Goal: Transaction & Acquisition: Purchase product/service

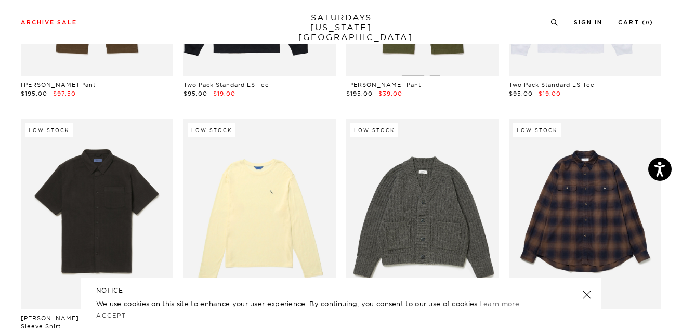
scroll to position [12870, 1]
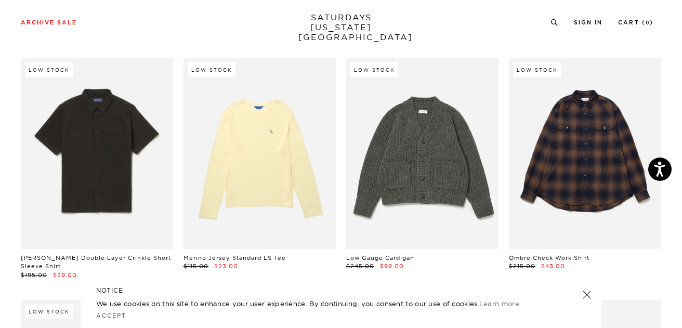
click at [586, 293] on link at bounding box center [586, 294] width 15 height 15
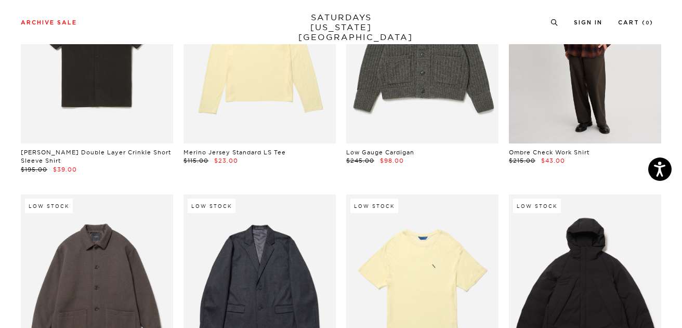
scroll to position [12955, 1]
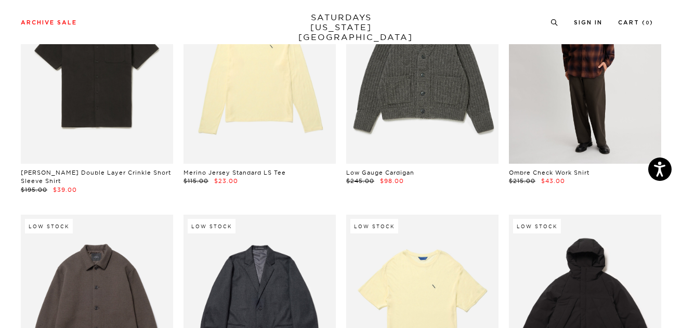
click at [603, 99] on link at bounding box center [585, 68] width 152 height 190
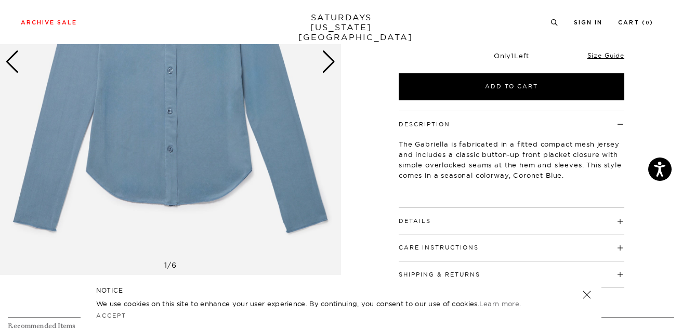
scroll to position [232, 0]
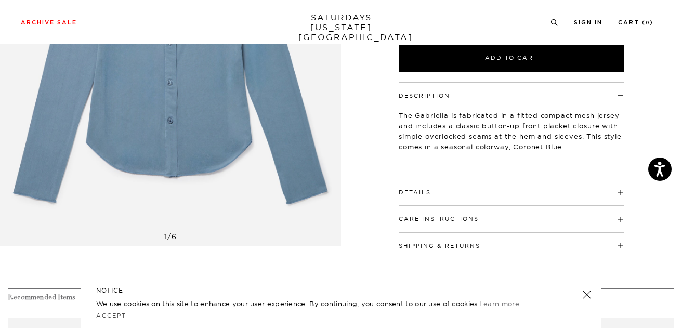
click at [601, 2] on div "Archive Sale Men's Tees Shirts Shorts Swim Knitwear Pants Sweats Women's" at bounding box center [341, 22] width 682 height 44
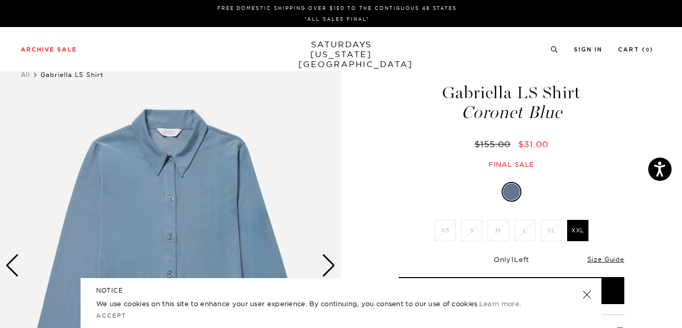
scroll to position [0, 0]
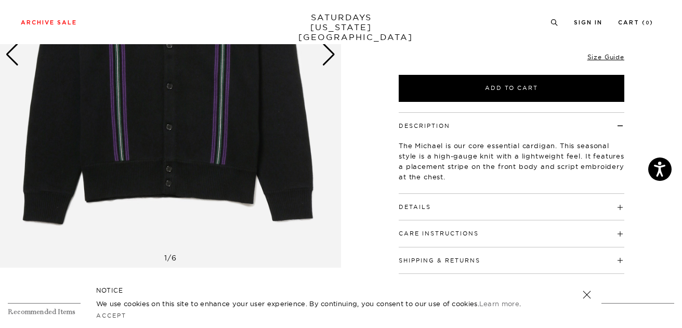
scroll to position [257, 0]
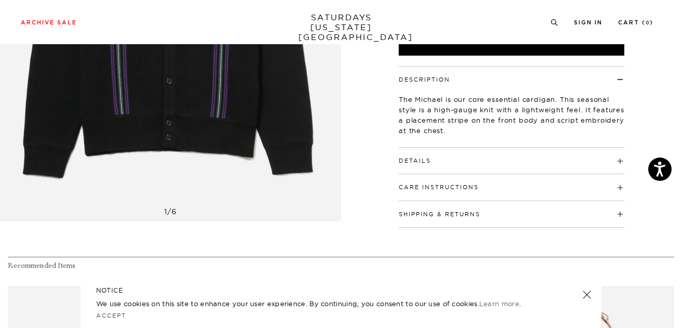
click at [676, 1] on div "Archive Sale Men's Tees Shirts Shorts Swim Knitwear Pants Sweats Women's" at bounding box center [341, 22] width 682 height 44
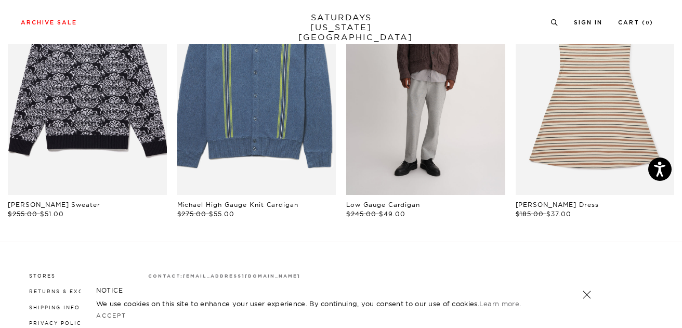
scroll to position [534, 0]
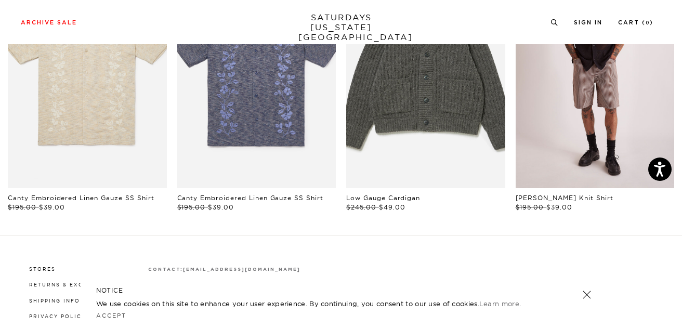
scroll to position [505, 0]
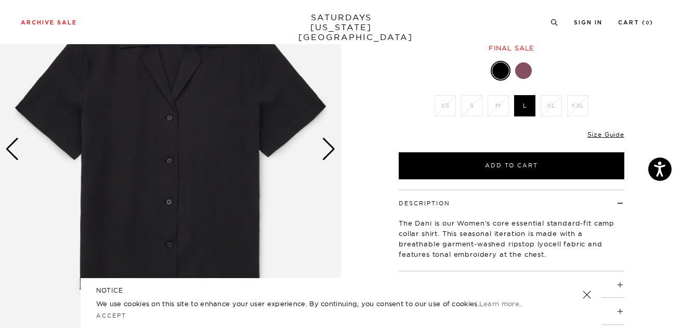
scroll to position [3, 0]
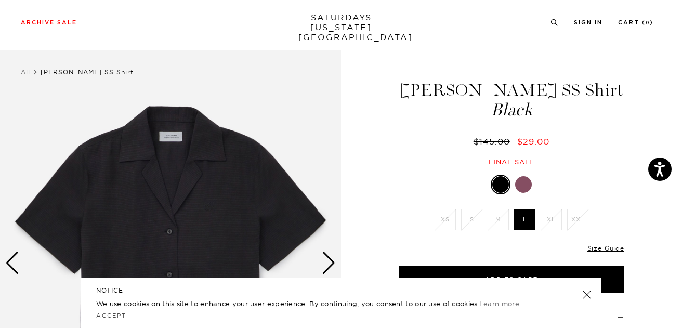
click at [517, 186] on div at bounding box center [523, 184] width 17 height 17
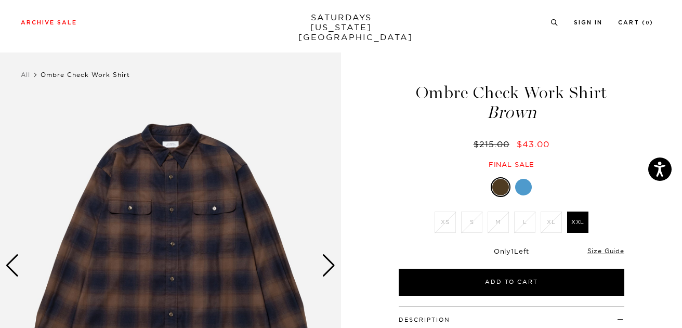
scroll to position [149, 0]
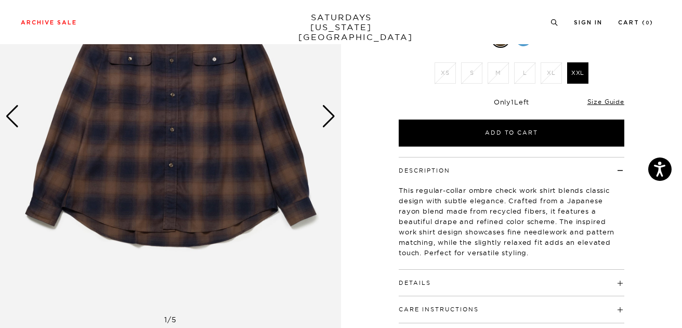
click at [328, 119] on div "Next slide" at bounding box center [329, 116] width 14 height 23
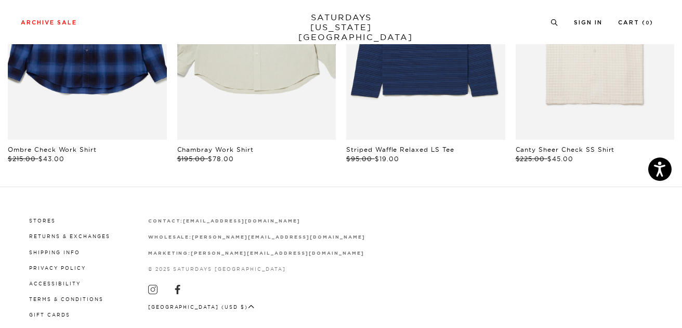
scroll to position [663, 0]
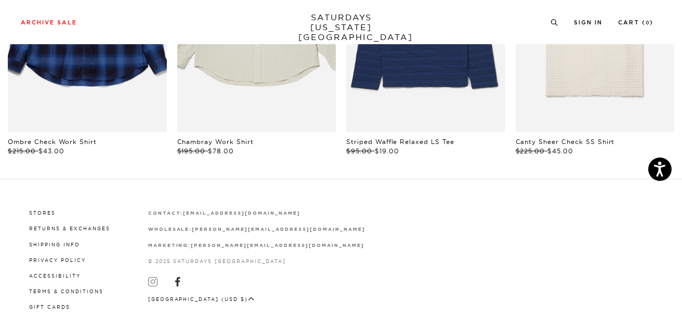
click at [151, 279] on icon at bounding box center [152, 281] width 9 height 9
